Goal: Information Seeking & Learning: Learn about a topic

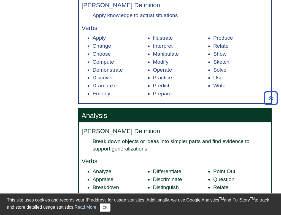
scroll to position [493, 0]
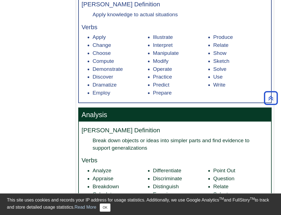
click at [174, 54] on li "Manipulate" at bounding box center [180, 53] width 55 height 8
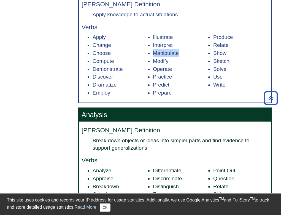
click at [174, 54] on li "Manipulate" at bounding box center [180, 53] width 55 height 8
click at [111, 68] on li "Demonstrate" at bounding box center [120, 69] width 55 height 8
click at [157, 54] on li "Manipulate" at bounding box center [180, 53] width 55 height 8
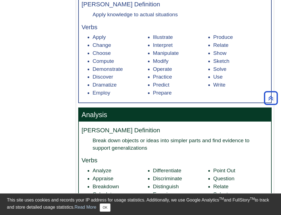
click at [160, 71] on li "Operate" at bounding box center [180, 69] width 55 height 8
click at [162, 80] on li "Practice" at bounding box center [180, 77] width 55 height 8
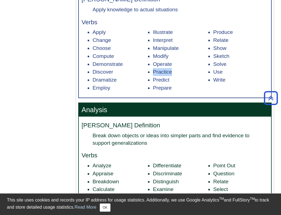
scroll to position [438, 0]
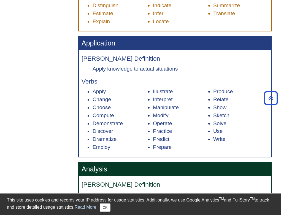
click at [106, 96] on li "Apply" at bounding box center [120, 92] width 55 height 8
click at [103, 95] on li "Apply" at bounding box center [120, 92] width 55 height 8
click at [167, 109] on li "Manipulate" at bounding box center [180, 108] width 55 height 8
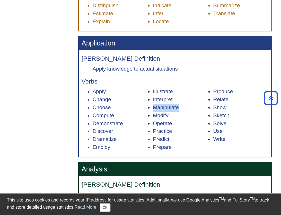
click at [167, 109] on li "Manipulate" at bounding box center [180, 108] width 55 height 8
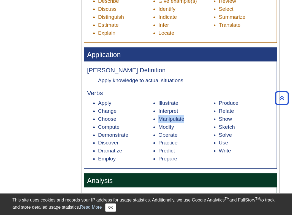
scroll to position [419, 0]
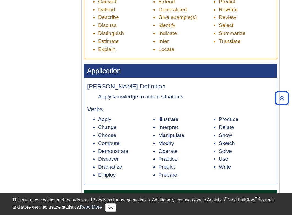
click at [209, 105] on div "[PERSON_NAME] Definition Apply knowledge to actual situations Verbs Apply Chang…" at bounding box center [180, 131] width 192 height 107
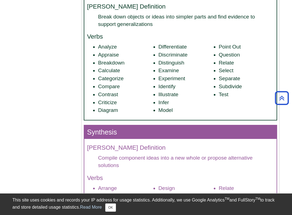
scroll to position [617, 0]
